Goal: Task Accomplishment & Management: Manage account settings

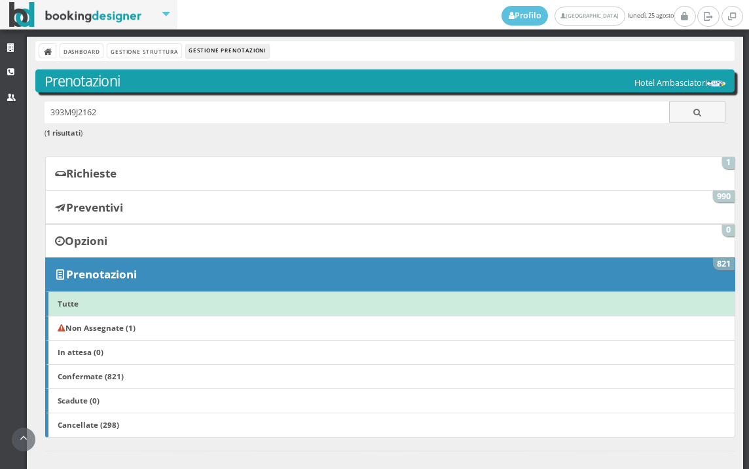
scroll to position [364, 0]
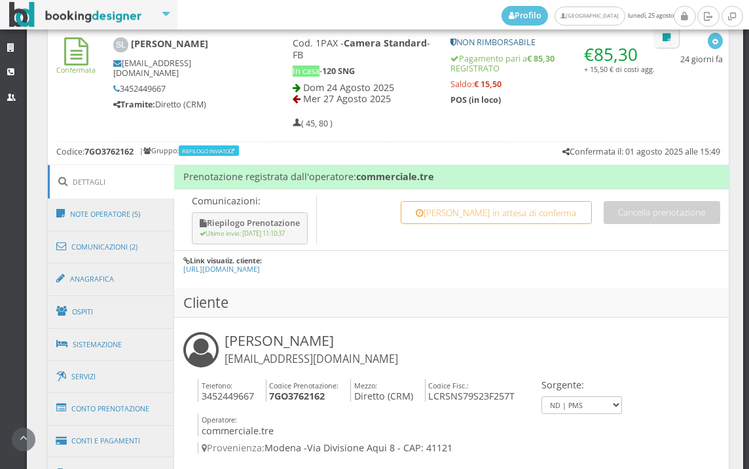
scroll to position [582, 0]
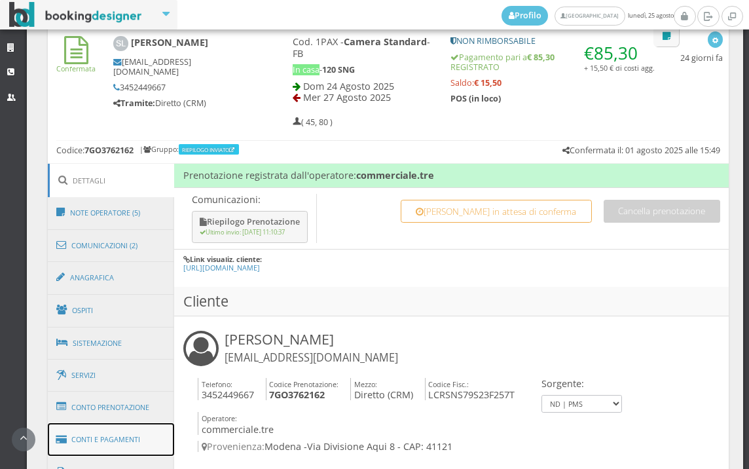
click at [108, 432] on link "Conti e Pagamenti" at bounding box center [111, 439] width 127 height 33
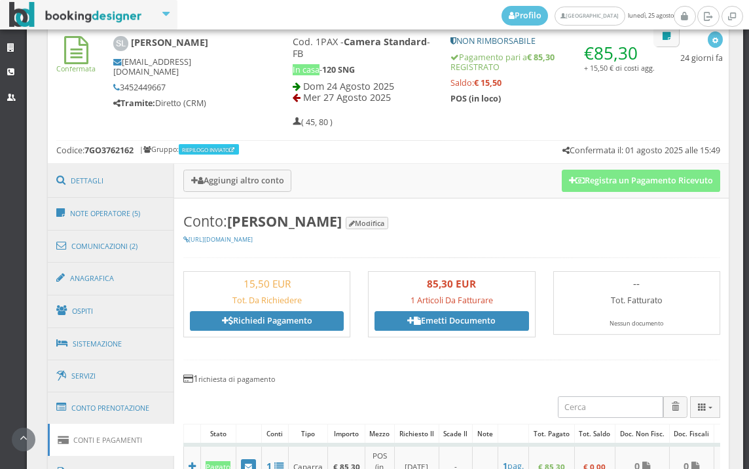
scroll to position [1019, 0]
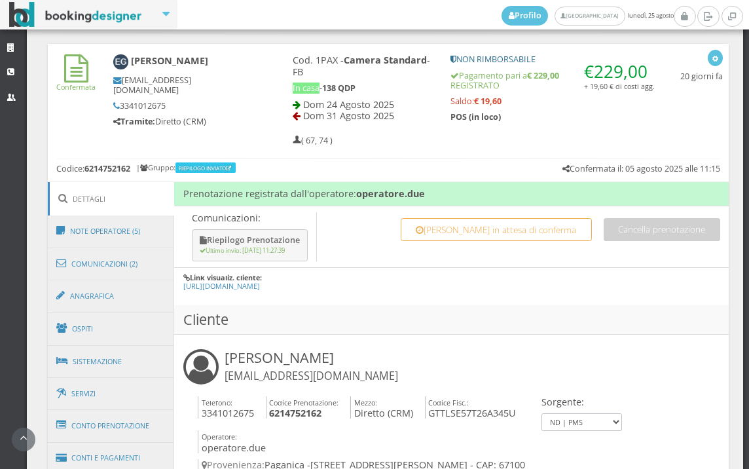
scroll to position [926, 0]
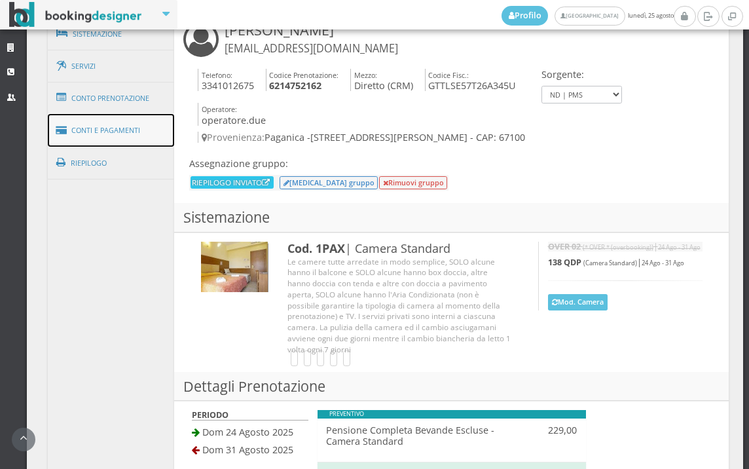
click at [122, 138] on link "Conti e Pagamenti" at bounding box center [111, 130] width 127 height 33
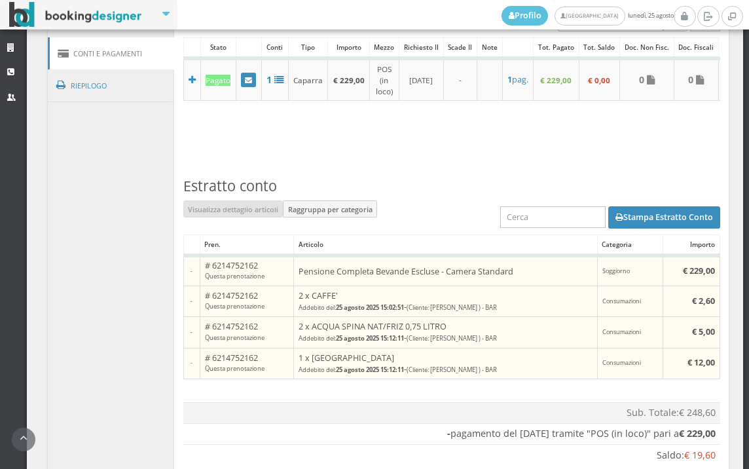
scroll to position [1101, 0]
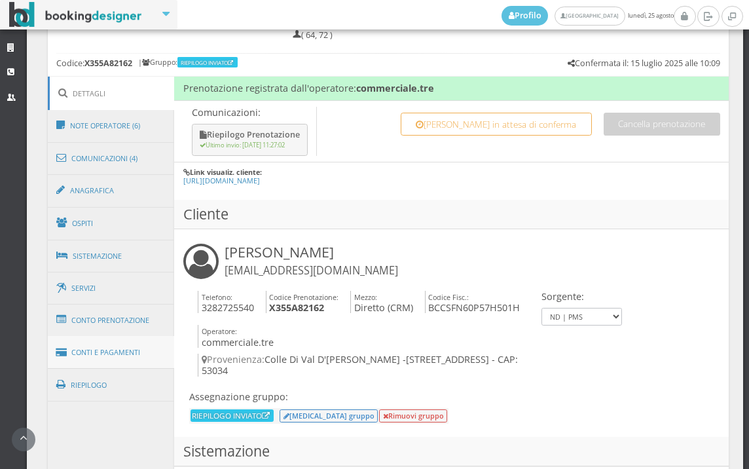
scroll to position [707, 0]
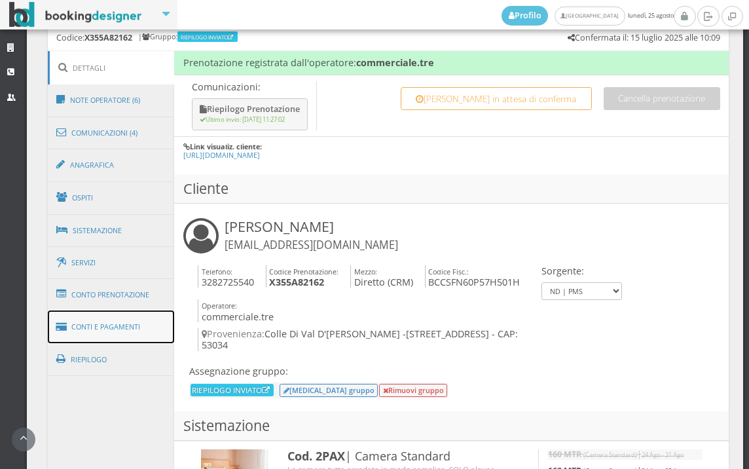
click at [127, 323] on link "Conti e Pagamenti" at bounding box center [111, 327] width 127 height 33
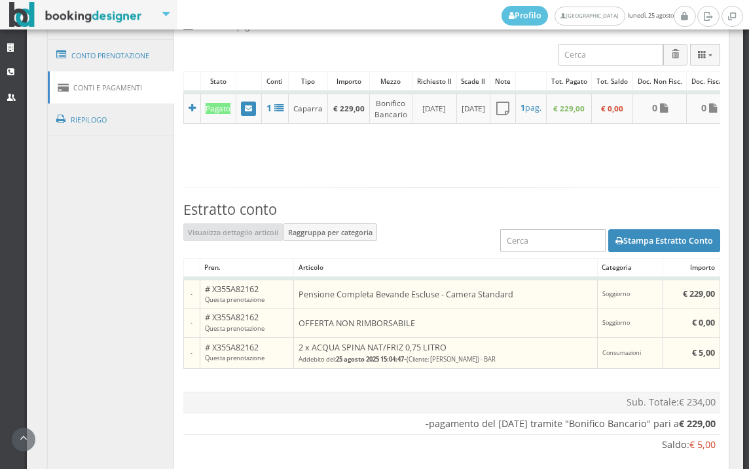
scroll to position [1051, 0]
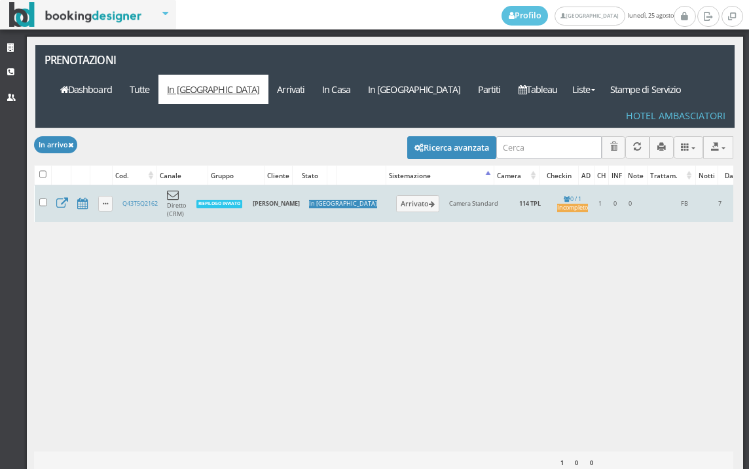
click at [43, 185] on td at bounding box center [43, 203] width 17 height 37
click at [42, 198] on input "checkbox" at bounding box center [43, 202] width 8 height 8
checkbox input "true"
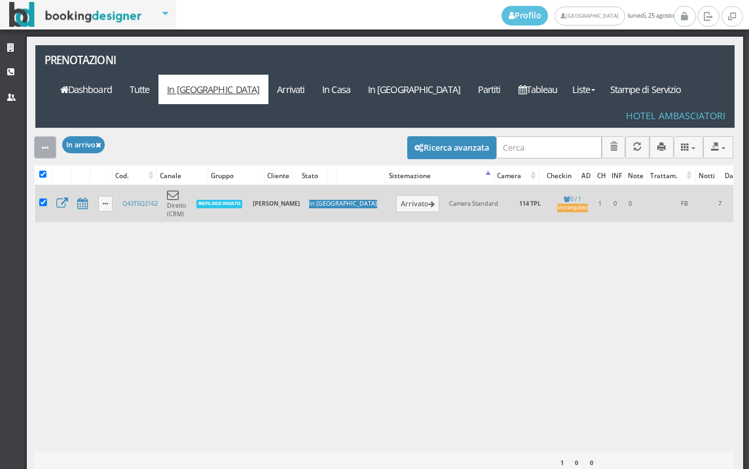
click at [40, 136] on button "button" at bounding box center [45, 147] width 22 height 22
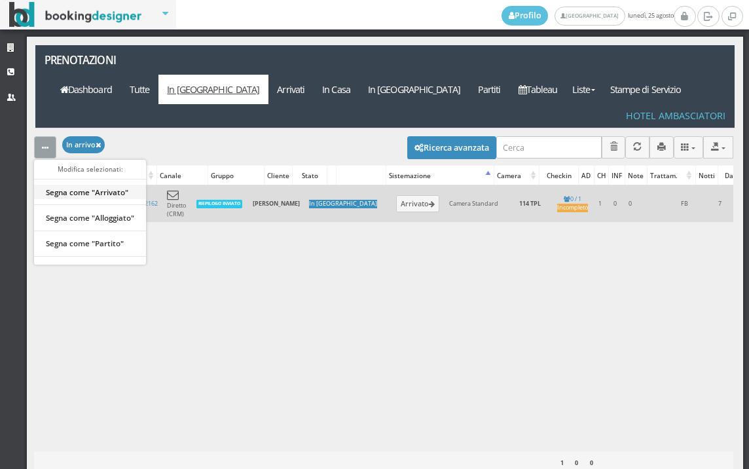
click at [96, 185] on link "Segna come "Arrivato"" at bounding box center [90, 192] width 112 height 14
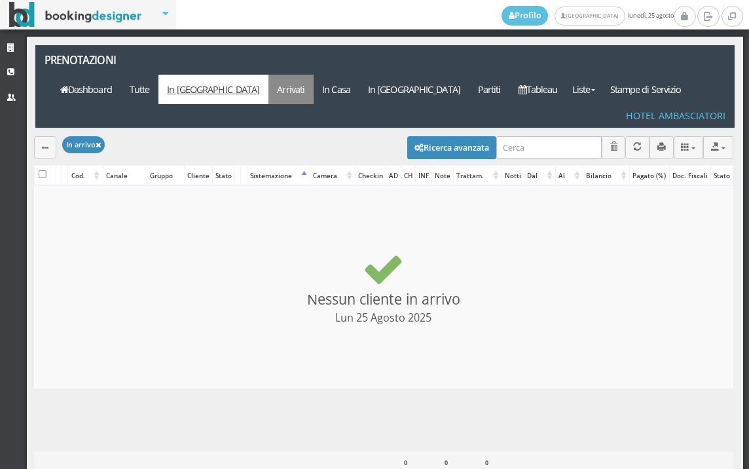
checkbox input "false"
click at [314, 75] on link "Arrivati" at bounding box center [291, 89] width 45 height 29
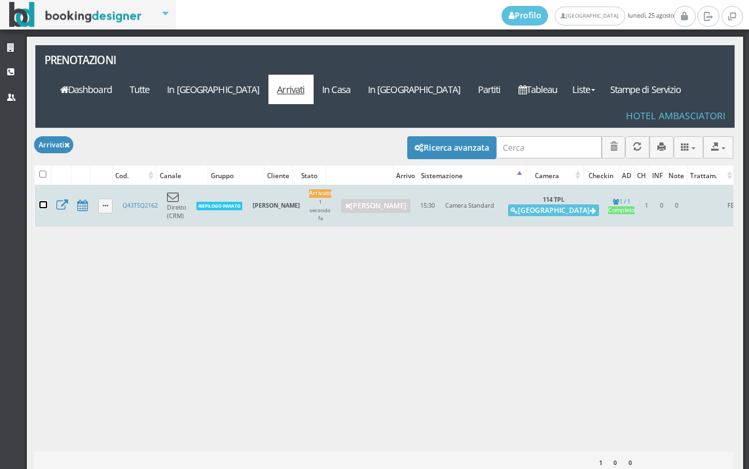
click at [47, 201] on input "checkbox" at bounding box center [43, 205] width 8 height 8
checkbox input "true"
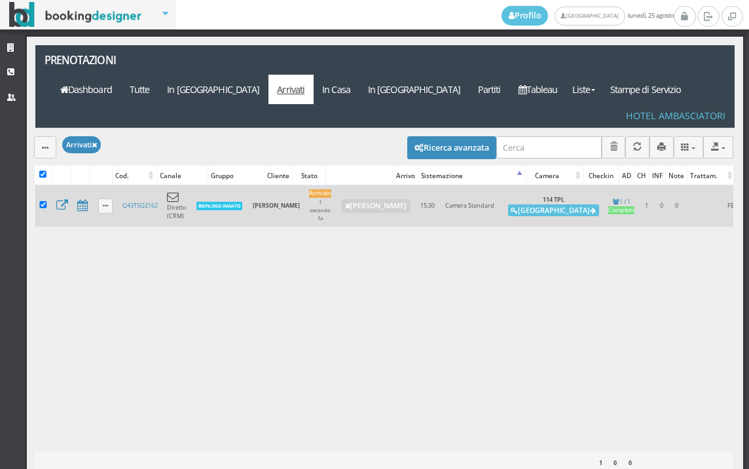
click at [45, 128] on div "Modifica selezionati: Segna come "Arrivato" Segna come "Alloggiato" Segna come …" at bounding box center [384, 146] width 700 height 37
click at [48, 144] on icon "button" at bounding box center [45, 148] width 7 height 9
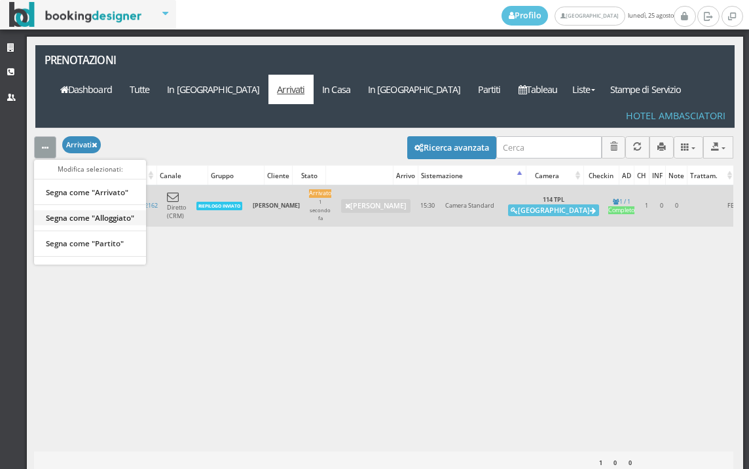
click at [105, 210] on link "Segna come "Alloggiato"" at bounding box center [90, 217] width 112 height 14
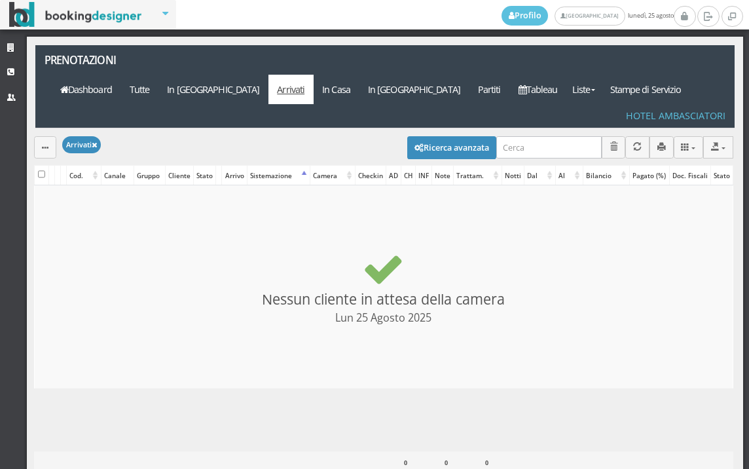
checkbox input "false"
